Goal: Entertainment & Leisure: Consume media (video, audio)

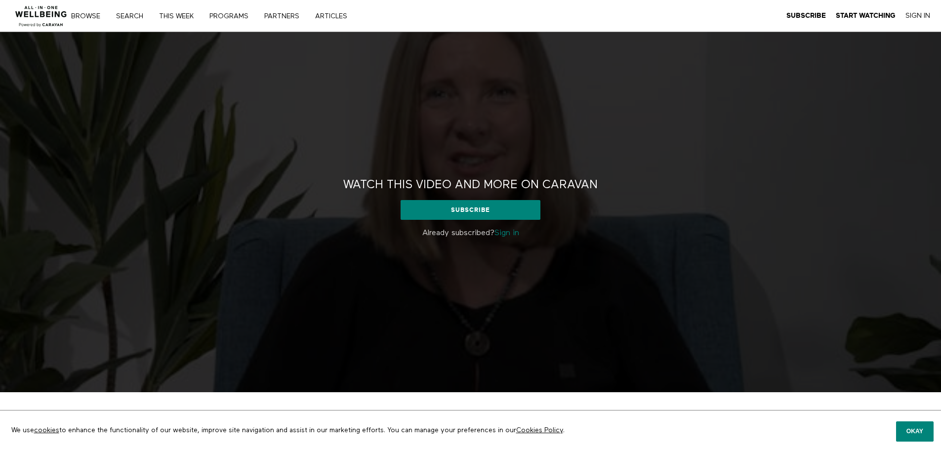
click at [516, 234] on link "Sign in" at bounding box center [506, 233] width 25 height 8
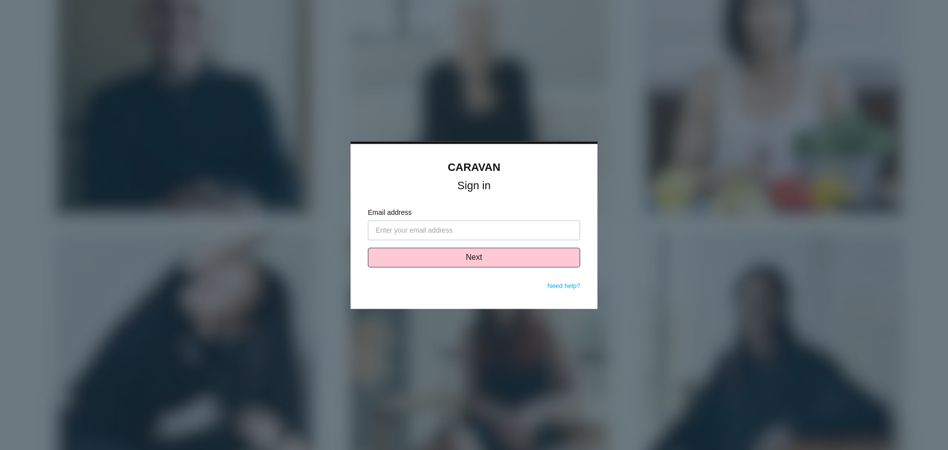
click at [426, 222] on input "Email address" at bounding box center [474, 230] width 212 height 20
type input "[PERSON_NAME][EMAIL_ADDRESS][DOMAIN_NAME]"
click at [440, 265] on button "Next" at bounding box center [474, 257] width 212 height 20
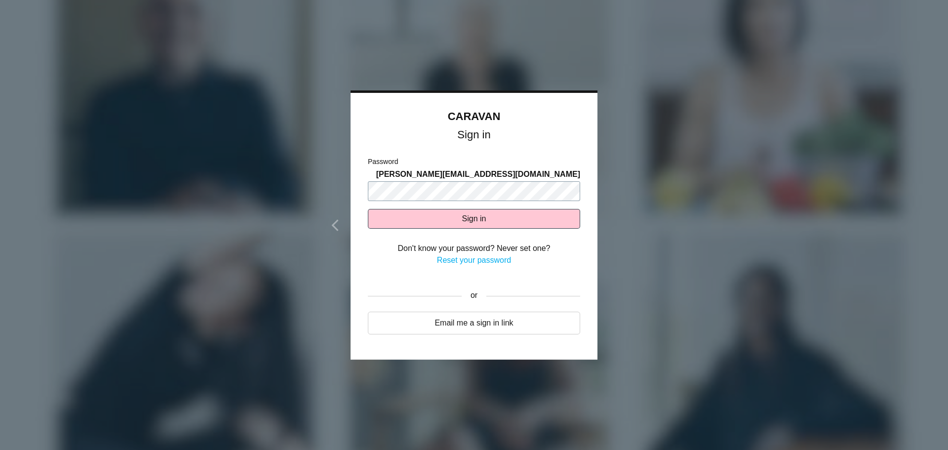
click at [368, 209] on button "Sign in" at bounding box center [474, 219] width 212 height 20
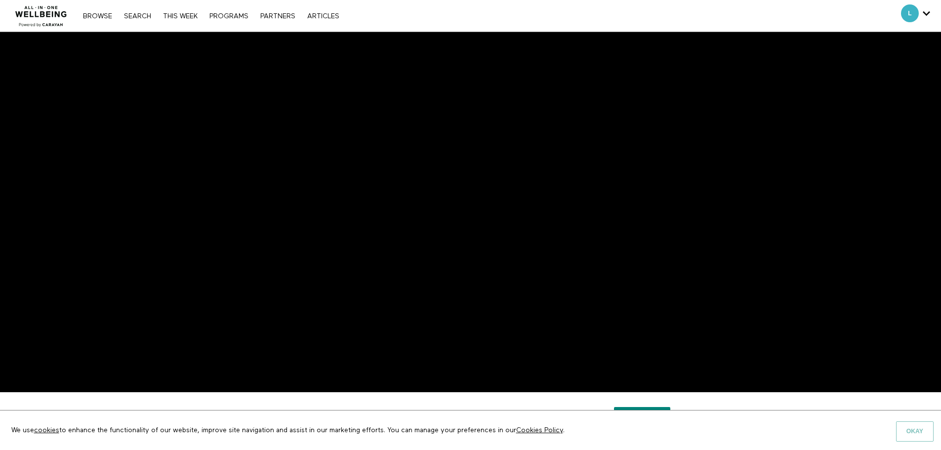
click at [904, 429] on button "Okay" at bounding box center [915, 431] width 38 height 20
click at [911, 426] on button "Okay" at bounding box center [915, 431] width 38 height 20
